Goal: Task Accomplishment & Management: Manage account settings

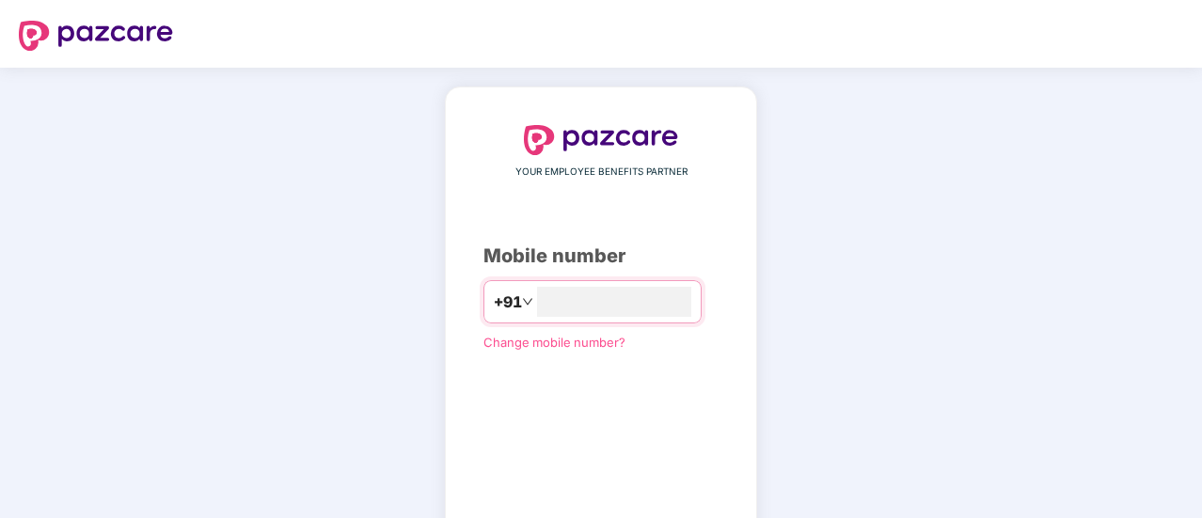
type input "**********"
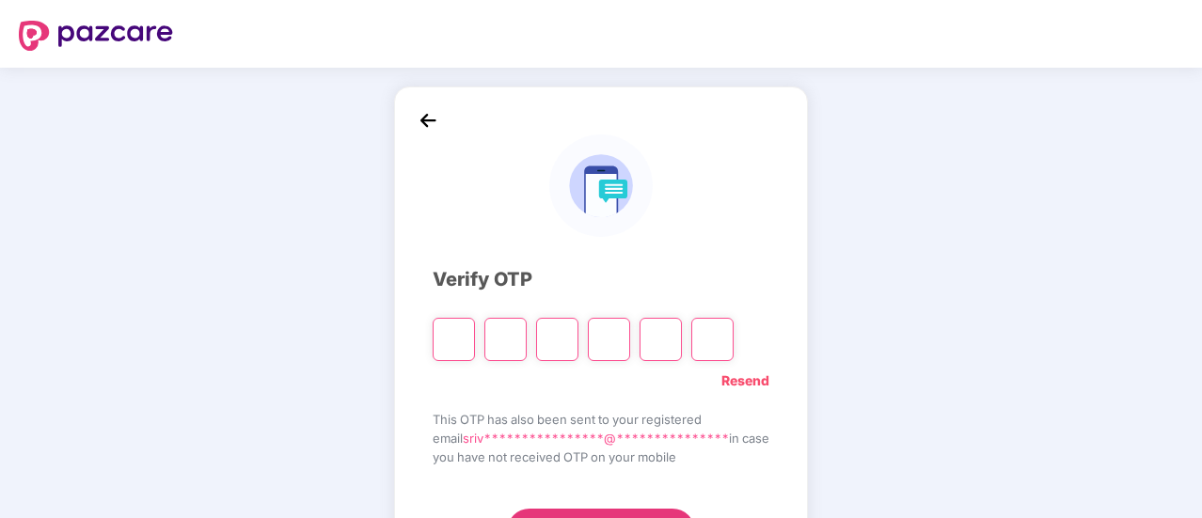
paste input "*"
type input "*"
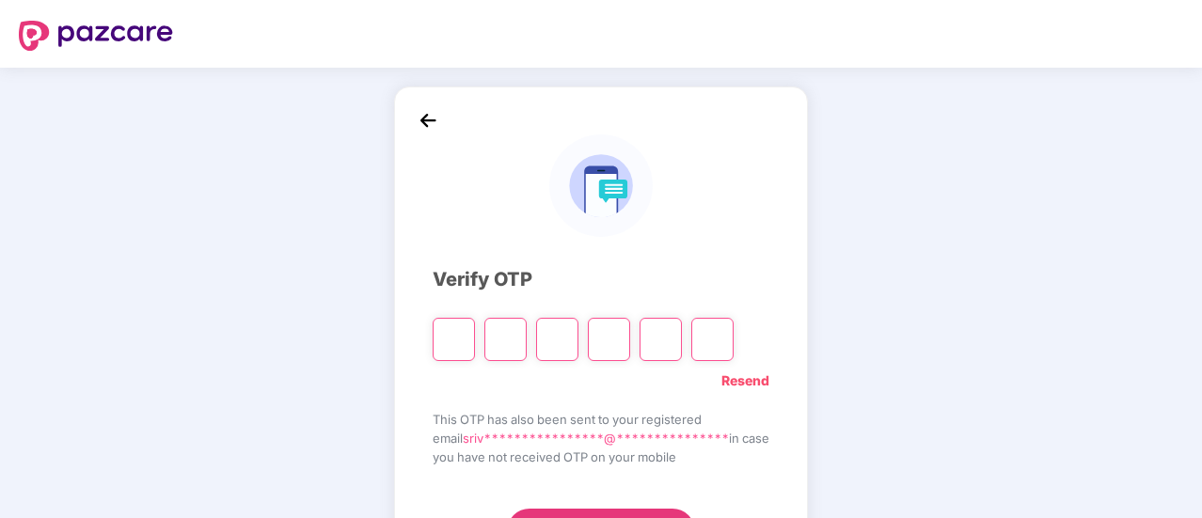
type input "*"
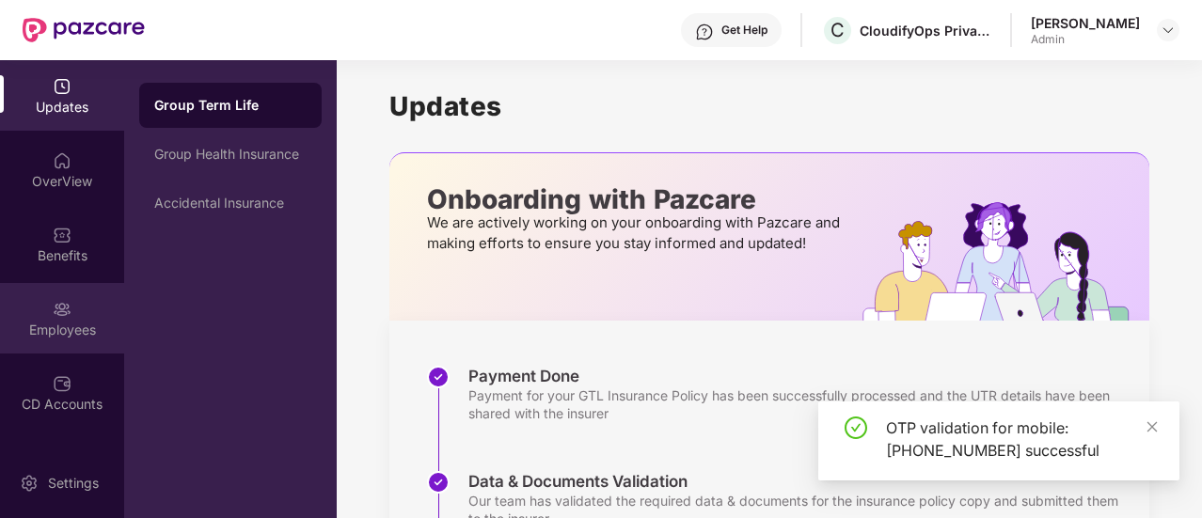
click at [68, 330] on div "Employees" at bounding box center [62, 330] width 124 height 19
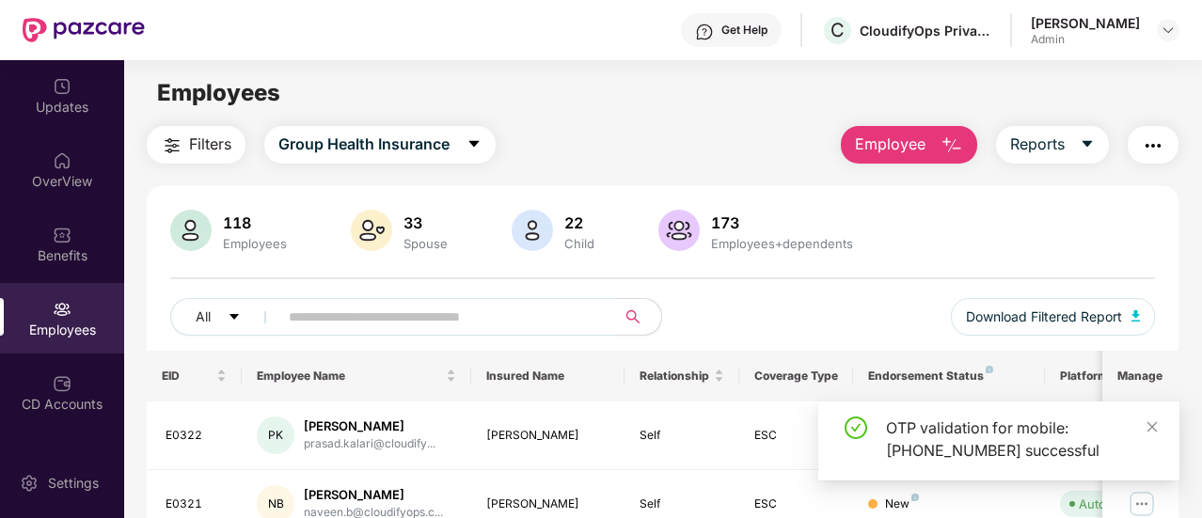
click at [442, 313] on input "text" at bounding box center [440, 317] width 302 height 28
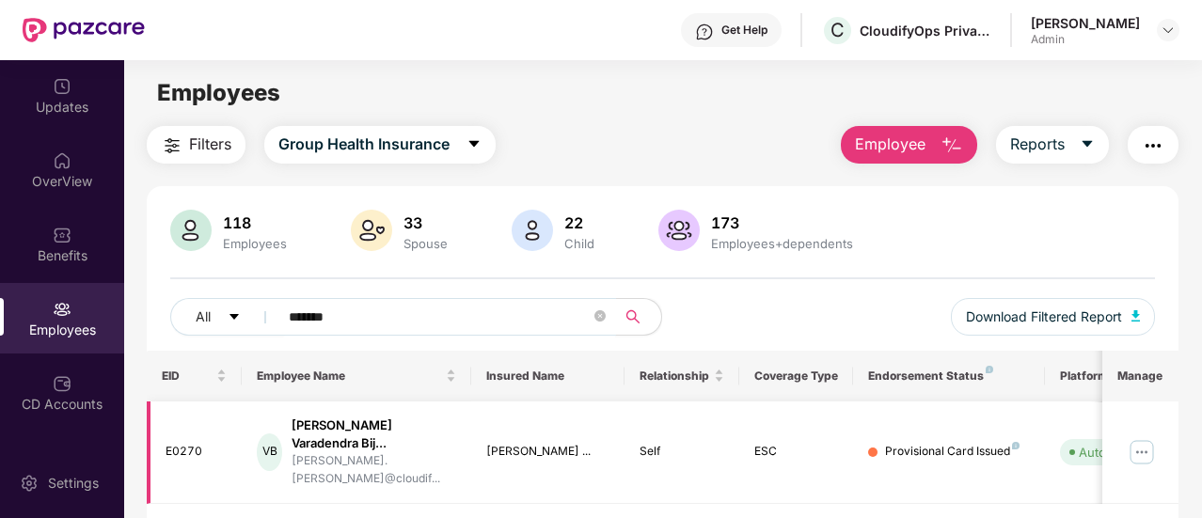
type input "*******"
click at [390, 452] on div "[PERSON_NAME].[PERSON_NAME]@cloudif..." at bounding box center [373, 470] width 165 height 36
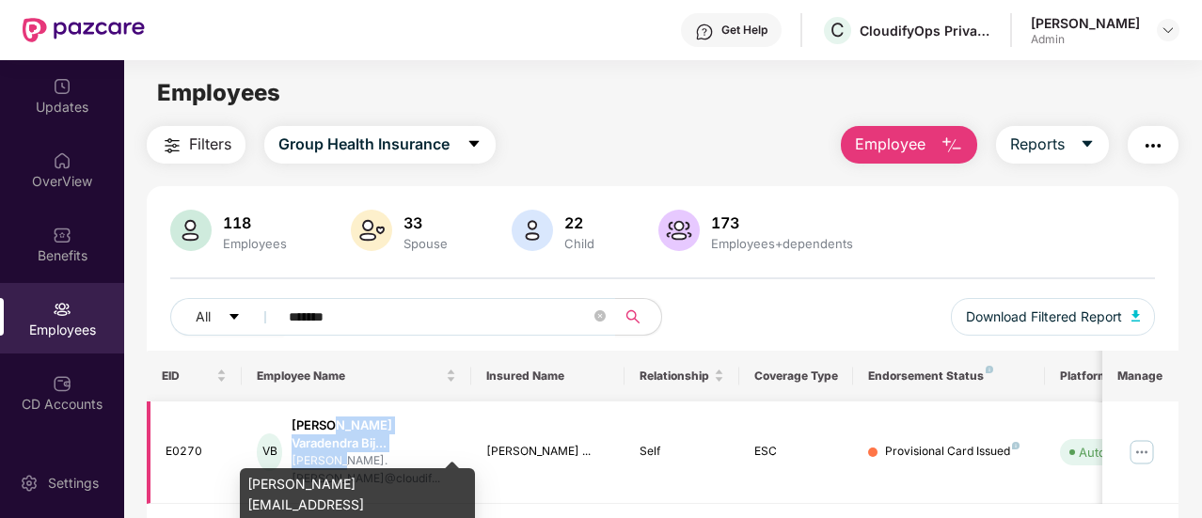
drag, startPoint x: 346, startPoint y: 445, endPoint x: 338, endPoint y: 418, distance: 27.7
click at [338, 419] on div "[PERSON_NAME] Varadendra Bij... [PERSON_NAME].[PERSON_NAME]@cloudif..." at bounding box center [373, 452] width 165 height 71
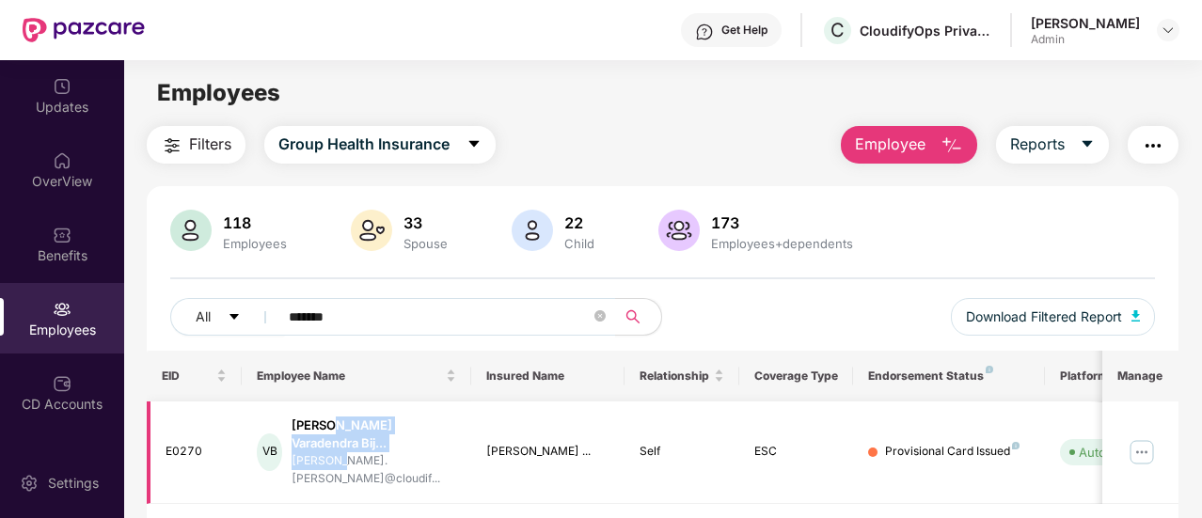
click at [1141, 443] on img at bounding box center [1141, 452] width 30 height 30
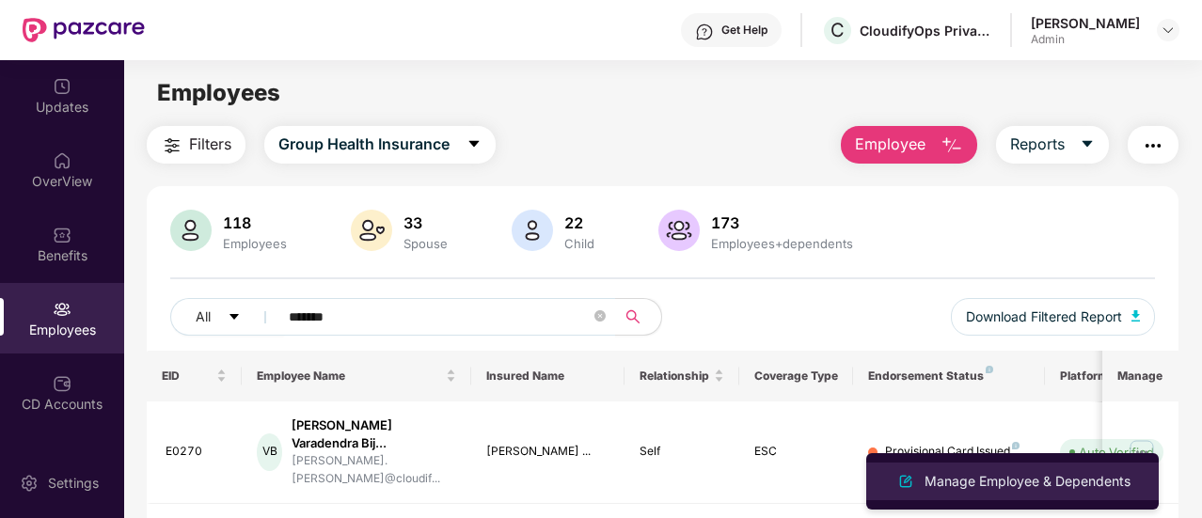
click at [951, 486] on div "Manage Employee & Dependents" at bounding box center [1026, 481] width 213 height 21
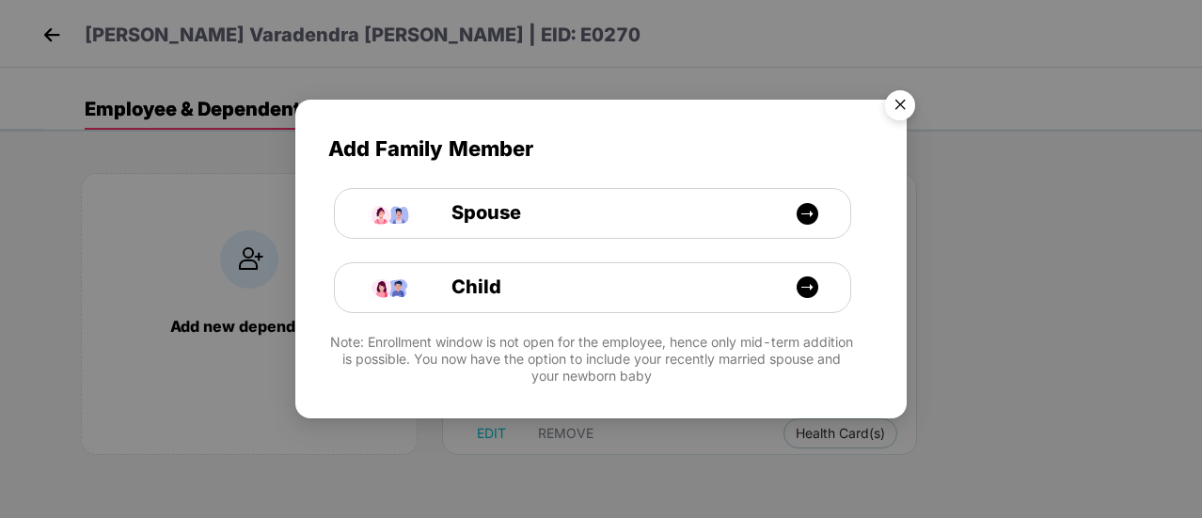
click at [902, 112] on img "Close" at bounding box center [899, 108] width 53 height 53
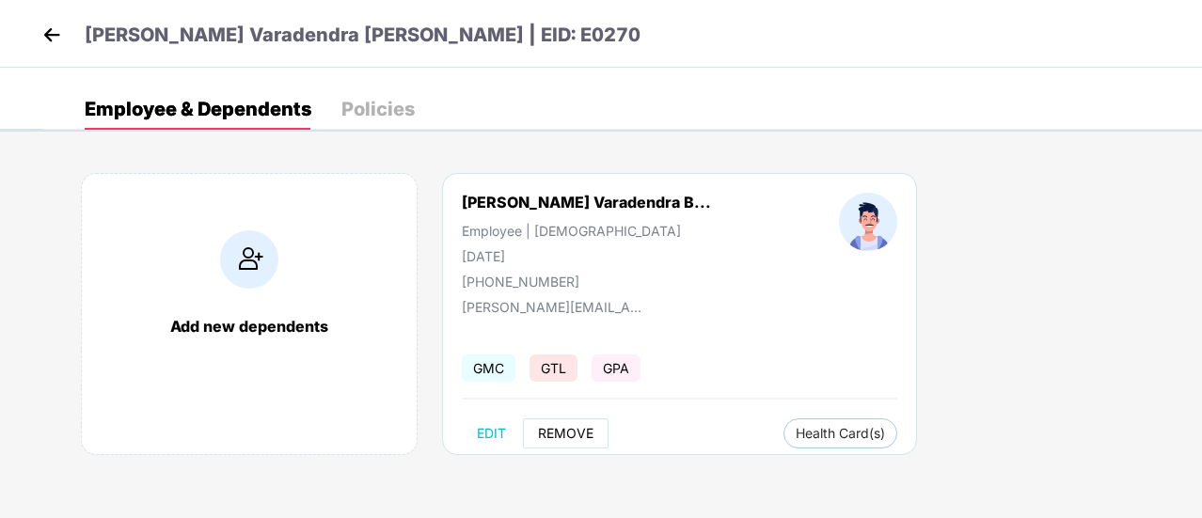
click at [553, 431] on span "REMOVE" at bounding box center [565, 433] width 55 height 15
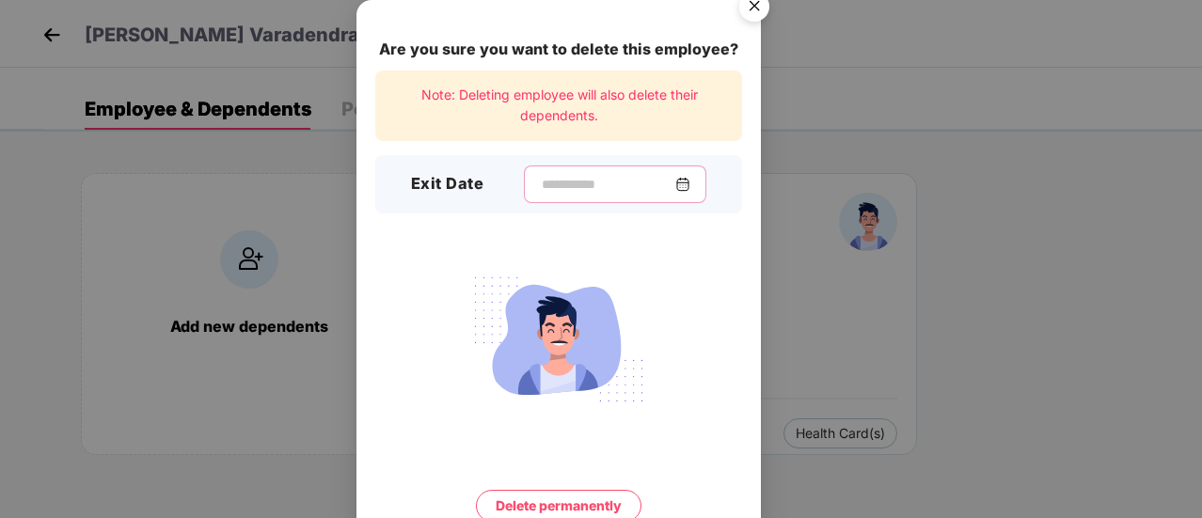
click at [540, 177] on input at bounding box center [607, 185] width 135 height 20
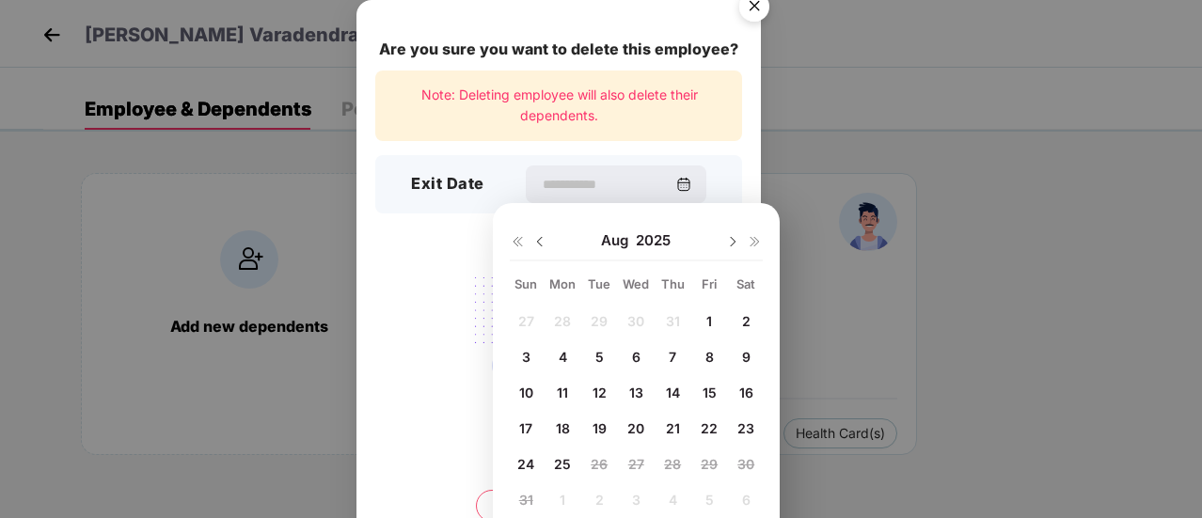
click at [673, 390] on span "14" at bounding box center [673, 393] width 14 height 16
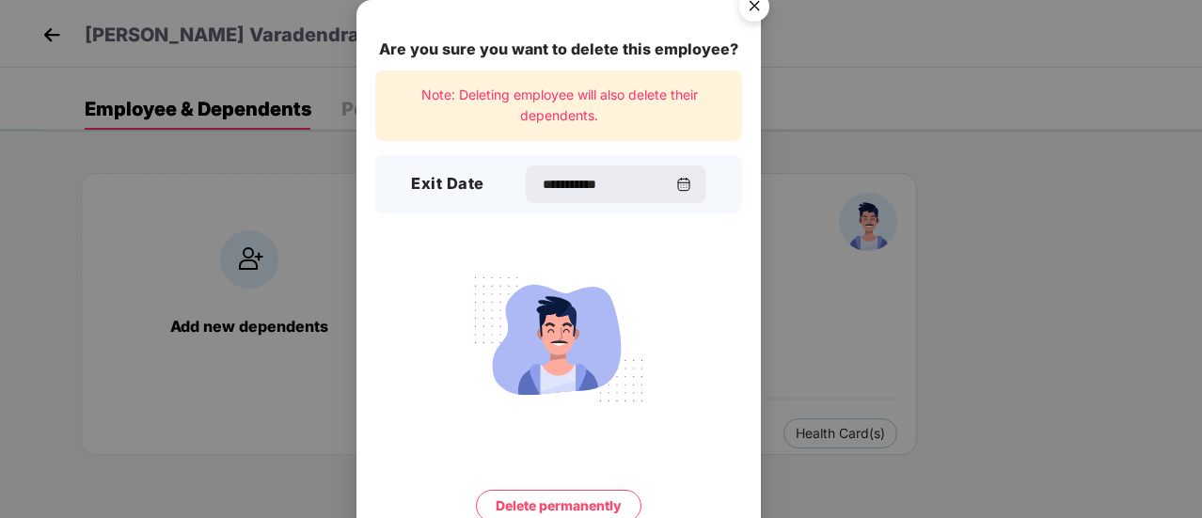
type input "**********"
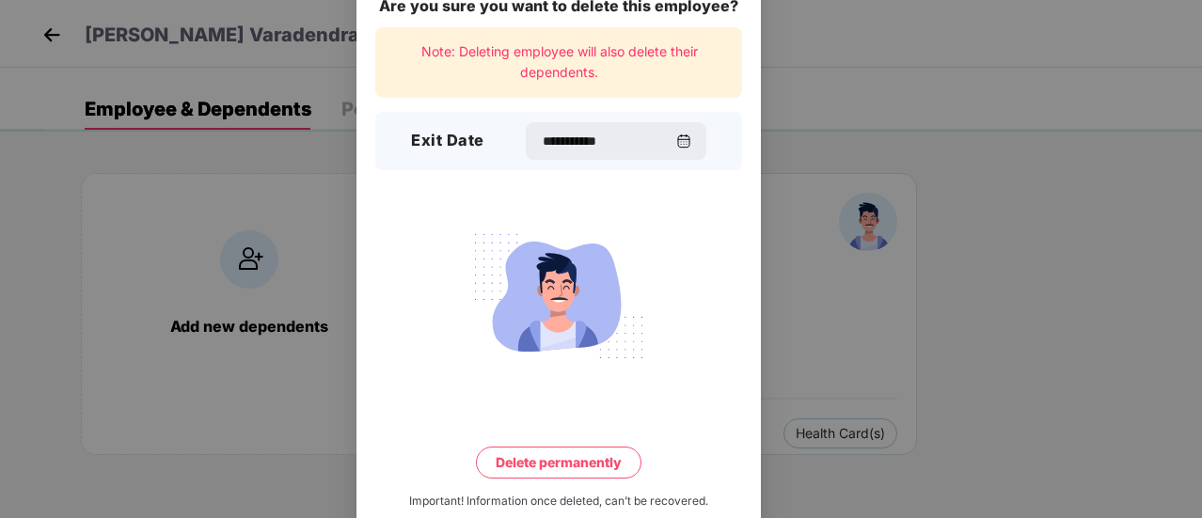
scroll to position [81, 0]
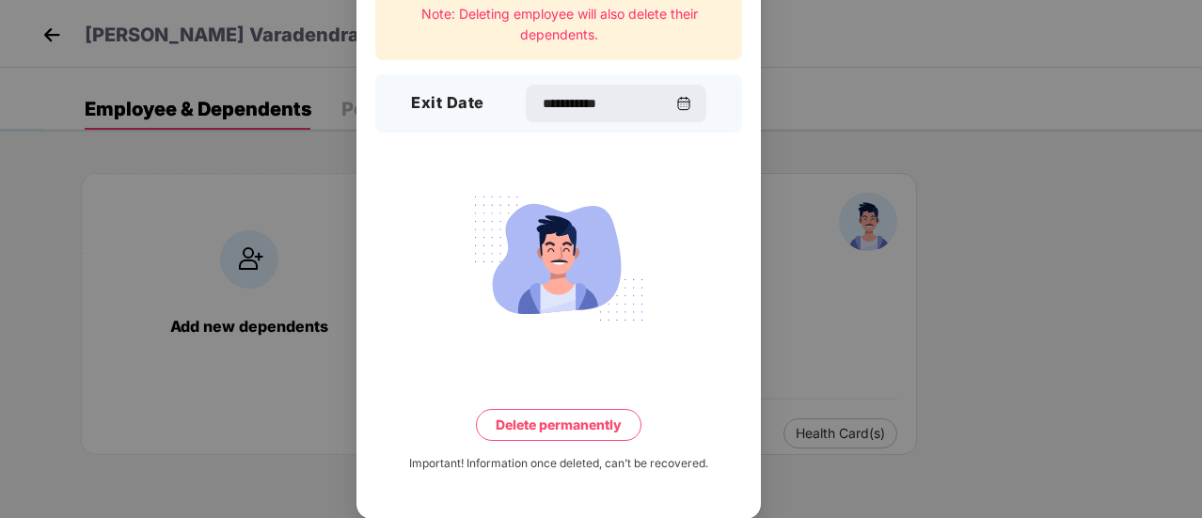
click at [559, 428] on button "Delete permanently" at bounding box center [558, 425] width 165 height 32
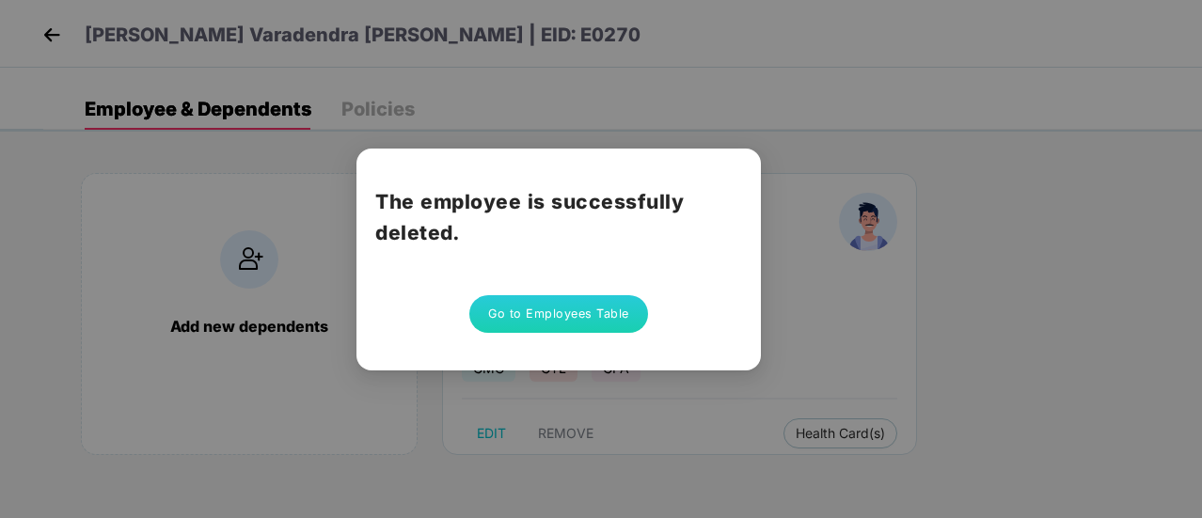
scroll to position [0, 0]
drag, startPoint x: 60, startPoint y: 52, endPoint x: 53, endPoint y: 34, distance: 19.4
click at [60, 53] on div "The employee is successfully deleted. Go to Employees Table" at bounding box center [601, 259] width 1202 height 518
click at [527, 313] on button "Go to Employees Table" at bounding box center [558, 314] width 179 height 38
